Goal: Information Seeking & Learning: Check status

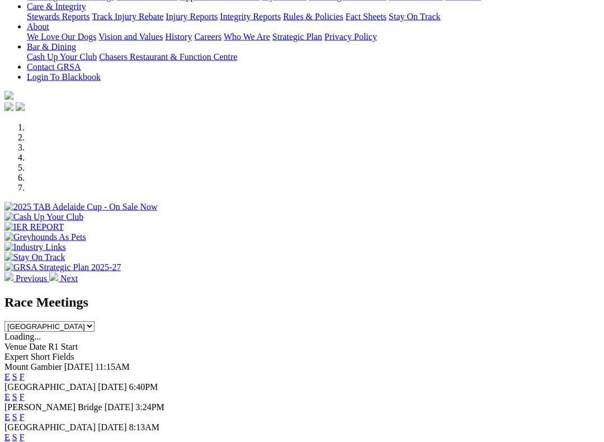
scroll to position [278, 0]
click at [25, 372] on link "F" at bounding box center [22, 377] width 5 height 10
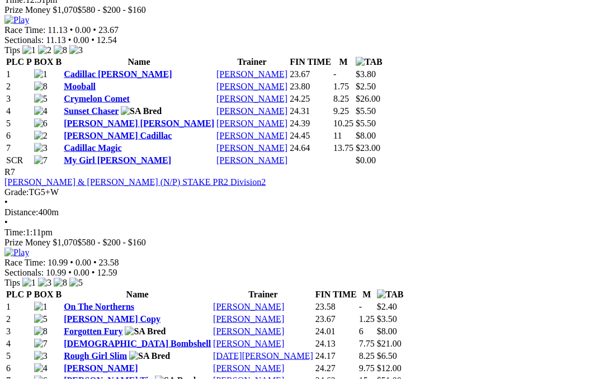
scroll to position [1697, 0]
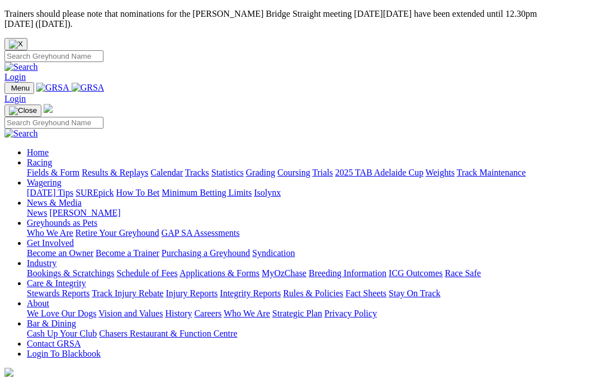
scroll to position [309, 0]
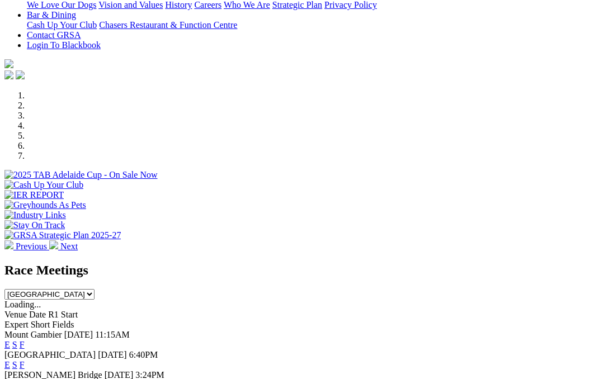
click at [25, 379] on link "F" at bounding box center [22, 386] width 5 height 10
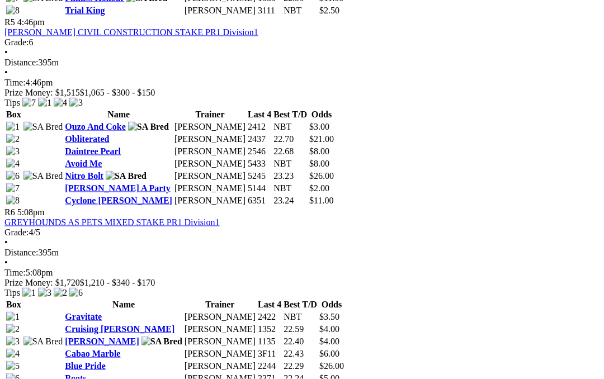
scroll to position [1316, 0]
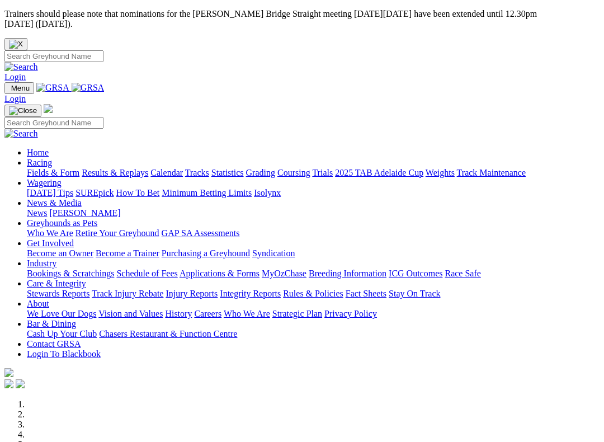
scroll to position [311, 0]
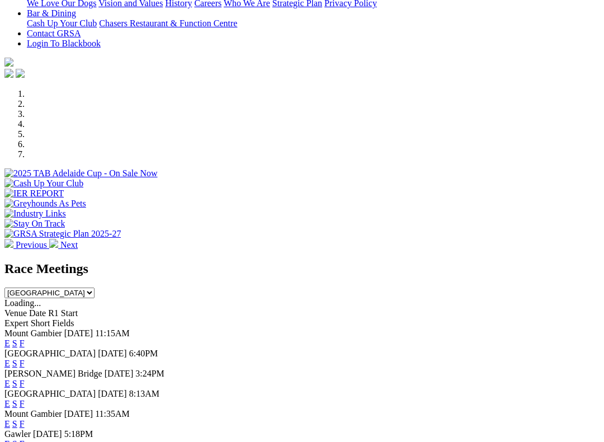
click at [25, 399] on link "F" at bounding box center [22, 404] width 5 height 10
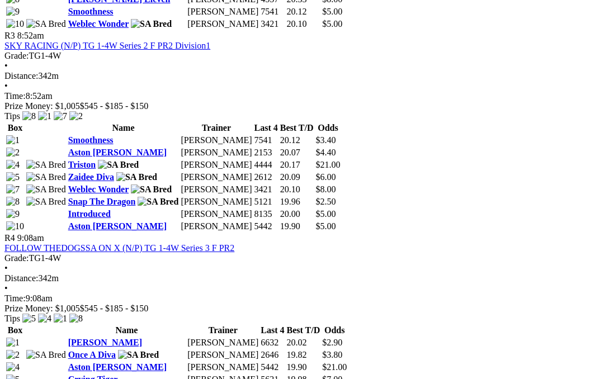
scroll to position [922, 0]
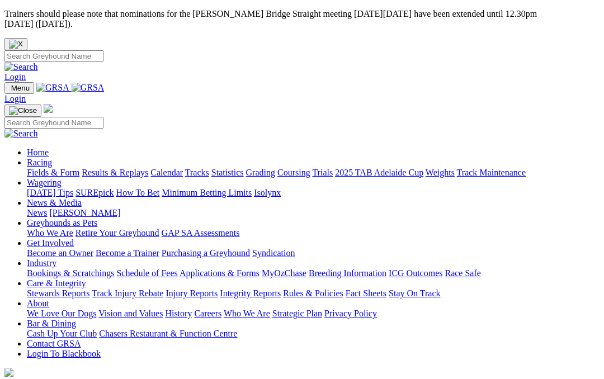
scroll to position [342, 0]
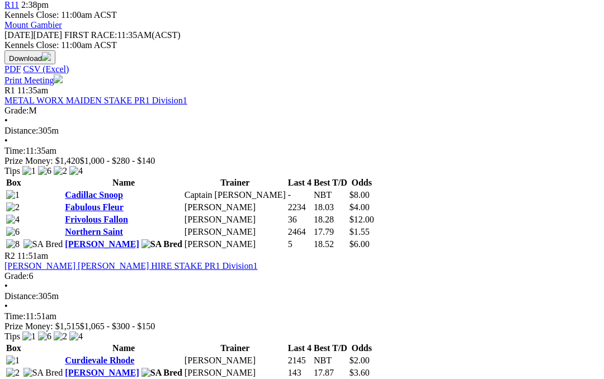
scroll to position [541, 0]
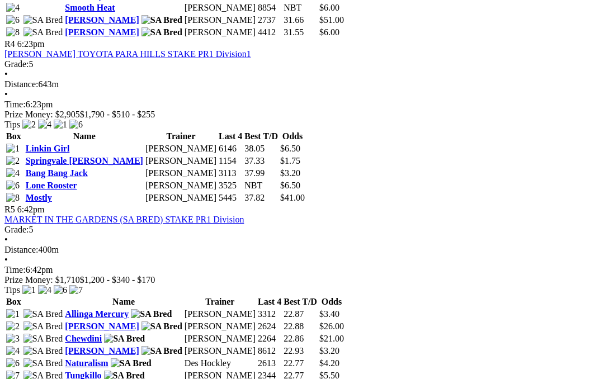
scroll to position [1065, 0]
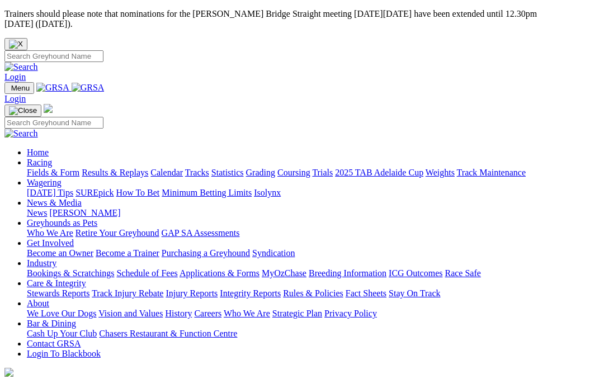
scroll to position [428, 0]
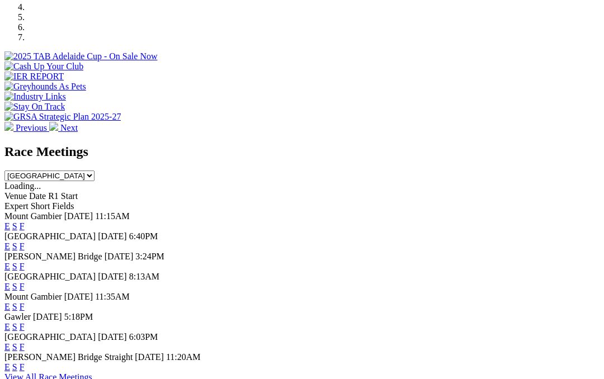
click at [25, 342] on link "F" at bounding box center [22, 347] width 5 height 10
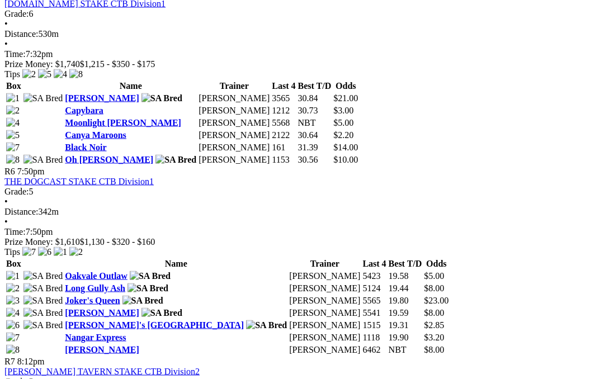
scroll to position [1309, 0]
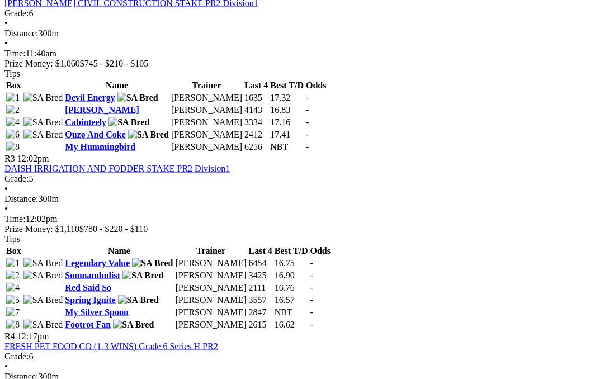
scroll to position [781, 0]
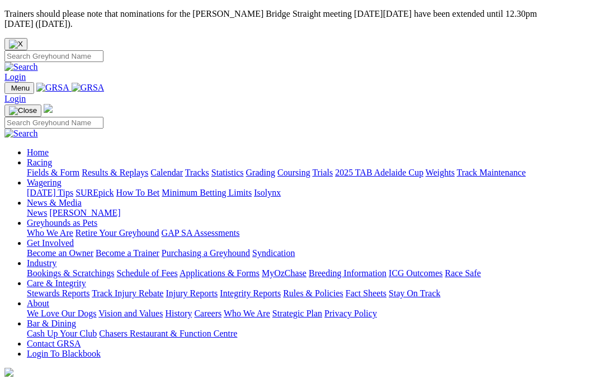
scroll to position [428, 0]
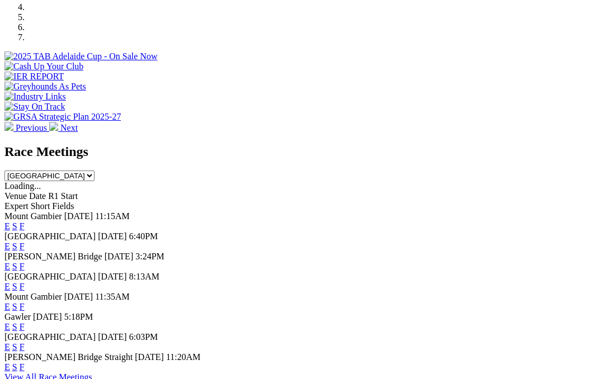
click at [25, 302] on link "F" at bounding box center [22, 307] width 5 height 10
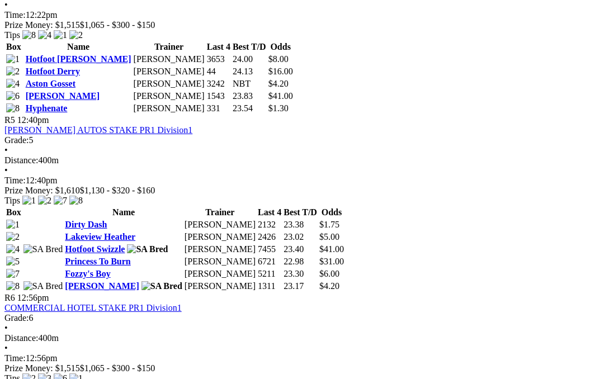
scroll to position [1176, 0]
